Goal: Check status: Check status

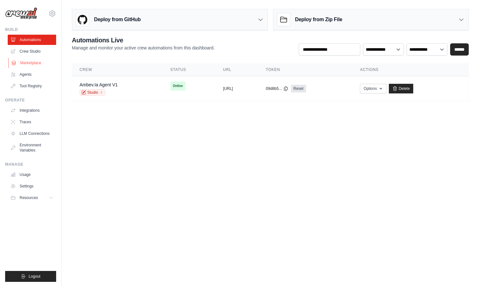
click at [25, 63] on link "Marketplace" at bounding box center [32, 63] width 48 height 10
click at [31, 41] on link "Automations" at bounding box center [32, 40] width 48 height 10
click at [131, 91] on div "Ambev.Ia Agent V1 Studio" at bounding box center [117, 88] width 75 height 14
